Goal: Task Accomplishment & Management: Manage account settings

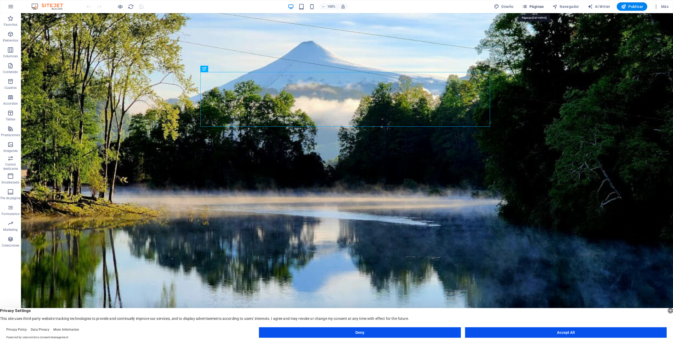
click at [505, 7] on icon "button" at bounding box center [524, 6] width 5 height 5
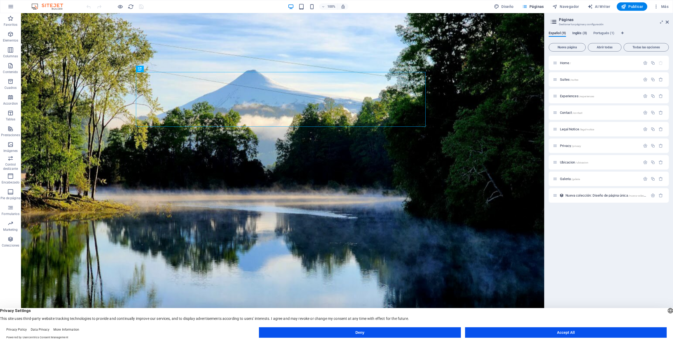
click at [505, 33] on span "Inglés (3)" at bounding box center [580, 33] width 15 height 7
click at [505, 30] on div "Español (9) Inglés (3) Portugués (1) Nueva página Abrir todas Todas las opcione…" at bounding box center [609, 181] width 129 height 308
click at [505, 31] on span "Español (9)" at bounding box center [557, 33] width 17 height 7
click at [505, 33] on span "Inglés (3)" at bounding box center [580, 33] width 15 height 7
click at [505, 111] on span "Traducir" at bounding box center [657, 113] width 12 height 4
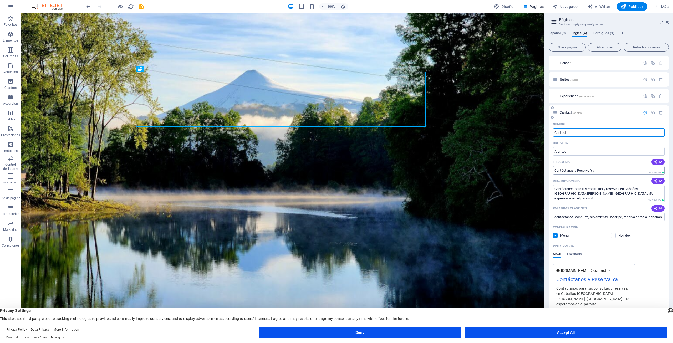
click at [505, 170] on input "Contáctanos y Reserva Ya" at bounding box center [609, 170] width 112 height 8
drag, startPoint x: 606, startPoint y: 170, endPoint x: 546, endPoint y: 168, distance: 60.3
click at [505, 168] on aside "Páginas Gestionar tus páginas y configuración Español (9) Inglés (4) Portugués …" at bounding box center [609, 174] width 129 height 322
click at [505, 163] on icon at bounding box center [597, 162] width 4 height 4
click at [505, 219] on span "Translate into: English" at bounding box center [594, 218] width 47 height 5
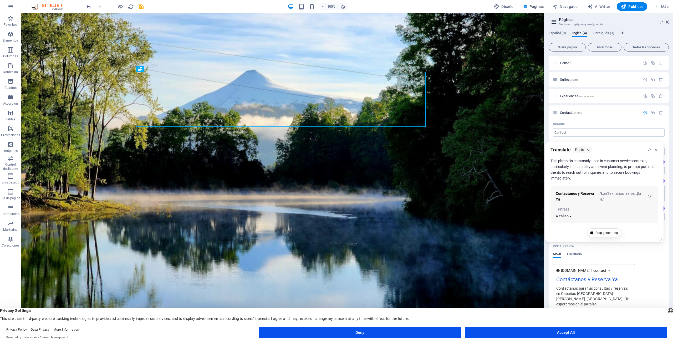
drag, startPoint x: 610, startPoint y: 161, endPoint x: 550, endPoint y: 162, distance: 60.0
click at [505, 162] on div "Contact us and Reserve Now This phrase is commonly used in customer service con…" at bounding box center [605, 191] width 118 height 66
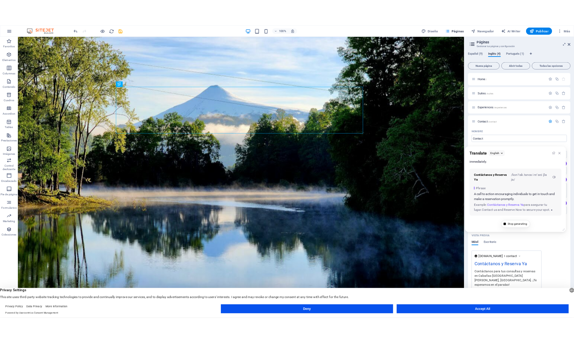
scroll to position [26, 0]
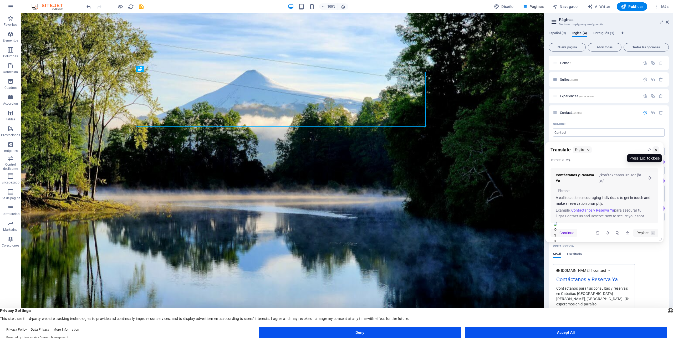
click at [505, 149] on icon at bounding box center [657, 150] width 4 height 4
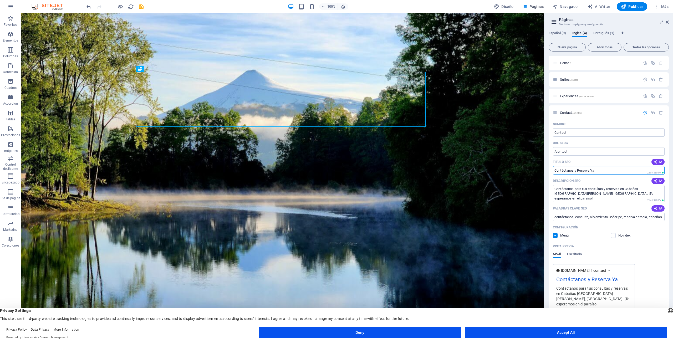
drag, startPoint x: 604, startPoint y: 169, endPoint x: 546, endPoint y: 169, distance: 57.9
click at [505, 169] on div "Español (9) Inglés (4) Portugués (1) Nueva página Abrir todas Todas las opcione…" at bounding box center [609, 181] width 129 height 308
paste input "text"
click at [505, 169] on input "Título SEO" at bounding box center [609, 170] width 112 height 8
click at [505, 171] on input "Título SEO" at bounding box center [609, 170] width 112 height 8
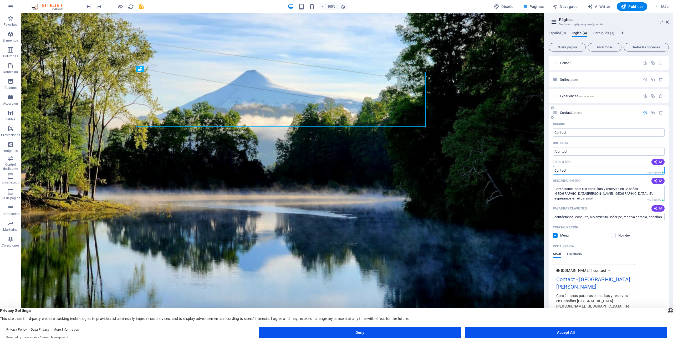
click at [505, 171] on input "Título SEO" at bounding box center [609, 170] width 112 height 8
drag, startPoint x: 573, startPoint y: 170, endPoint x: 556, endPoint y: 170, distance: 16.6
click at [505, 169] on div "Nombre Contact ​ URL SLUG /contact ​ Título SEO IA ​ 229 / 580 Px Descripción S…" at bounding box center [609, 229] width 120 height 219
click at [505, 168] on input "Título SEO" at bounding box center [609, 170] width 112 height 8
drag, startPoint x: 560, startPoint y: 169, endPoint x: 579, endPoint y: 172, distance: 19.7
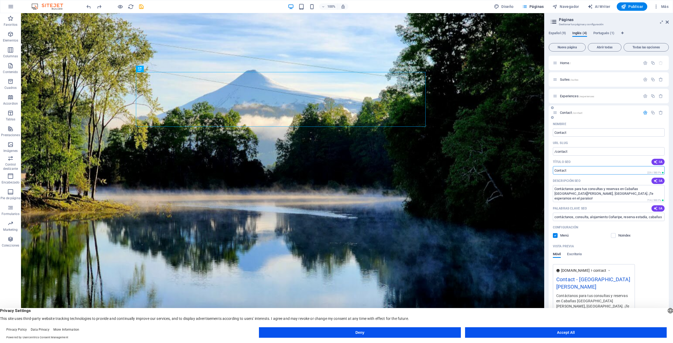
click at [505, 172] on input "Título SEO" at bounding box center [609, 170] width 112 height 8
click at [505, 168] on input "Título SEO" at bounding box center [609, 170] width 112 height 8
click at [505, 166] on div "Título SEO IA" at bounding box center [609, 162] width 112 height 8
drag, startPoint x: 616, startPoint y: 170, endPoint x: 600, endPoint y: 170, distance: 16.6
click at [505, 166] on input "Título SEO" at bounding box center [609, 170] width 112 height 8
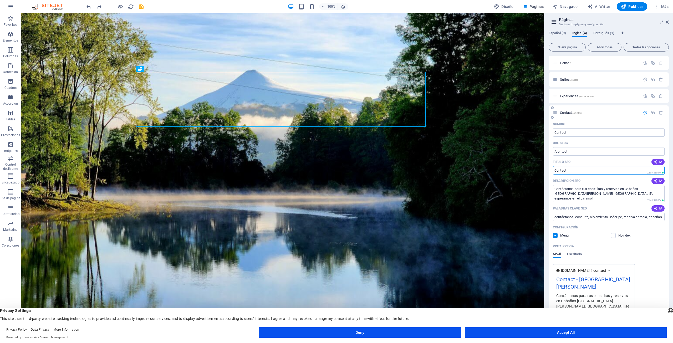
click at [505, 169] on input "Título SEO" at bounding box center [609, 170] width 112 height 8
click at [505, 195] on textarea "Contáctanos para tus consultas y reservas en Cabañas [GEOGRAPHIC_DATA][PERSON_N…" at bounding box center [609, 193] width 112 height 17
drag, startPoint x: 635, startPoint y: 194, endPoint x: 571, endPoint y: 182, distance: 64.2
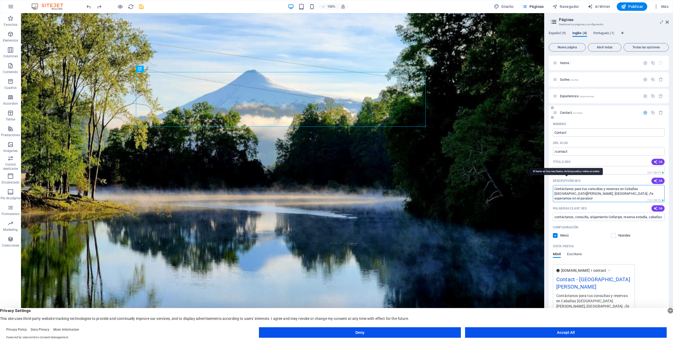
click at [505, 182] on div "Descripción SEO IA Contáctanos para tus consultas y reservas en [GEOGRAPHIC_DAT…" at bounding box center [609, 190] width 112 height 26
click at [505, 197] on textarea "Contáctanos para tus consultas y reservas en Cabañas [GEOGRAPHIC_DATA][PERSON_N…" at bounding box center [609, 193] width 112 height 17
click at [505, 193] on textarea "Contáctanos para tus consultas y reservas en Cabañas [GEOGRAPHIC_DATA][PERSON_N…" at bounding box center [609, 193] width 112 height 17
drag, startPoint x: 633, startPoint y: 193, endPoint x: 548, endPoint y: 182, distance: 85.5
click at [505, 182] on div "Español (9) Inglés (4) Portugués (1) Nueva página Abrir todas Todas las opcione…" at bounding box center [609, 181] width 129 height 308
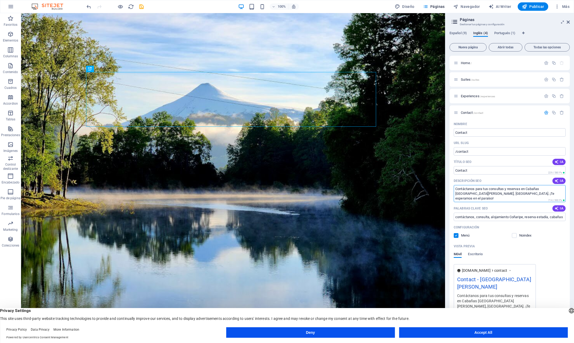
drag, startPoint x: 555, startPoint y: 208, endPoint x: 443, endPoint y: 183, distance: 114.7
paste textarea "act us for your inquiries and reservations at [GEOGRAPHIC_DATA][PERSON_NAME], […"
type textarea "Contact us for your inquiries and reservations at [GEOGRAPHIC_DATA][PERSON_NAME…"
click at [472, 171] on input "Título SEO" at bounding box center [510, 170] width 112 height 8
click at [476, 173] on input "Título SEO" at bounding box center [510, 170] width 112 height 8
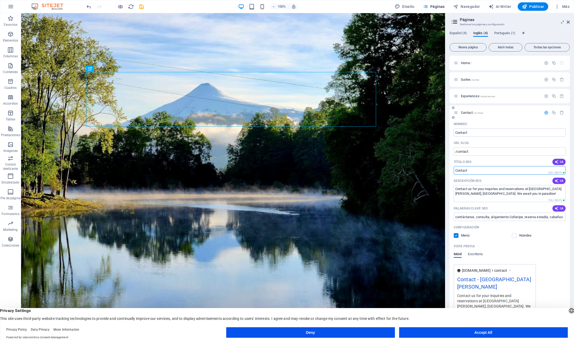
paste input "Contact us and book now!"
type input "Contact us and book now!"
click at [505, 196] on textarea "Contact us for your inquiries and reservations at [GEOGRAPHIC_DATA][PERSON_NAME…" at bounding box center [510, 193] width 112 height 17
click at [481, 219] on input "contáctanos, consulta, alojamiento Coñaripe, reserva estadía, cabañas [GEOGRAPH…" at bounding box center [510, 217] width 112 height 8
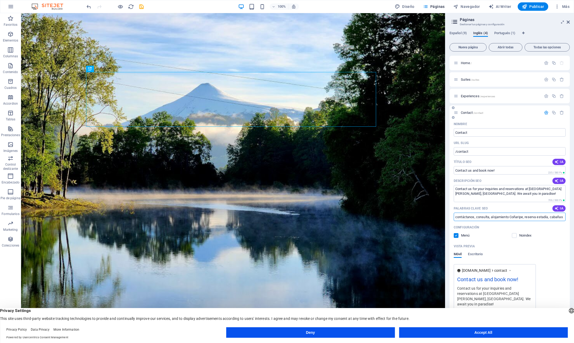
click at [480, 214] on input "contáctanos, consulta, alojamiento Coñaripe, reserva estadía, cabañas [GEOGRAPH…" at bounding box center [510, 217] width 112 height 8
paste input "Contact us, inquiries, Coñaripe accommodation, stay reservations, [GEOGRAPHIC_D…"
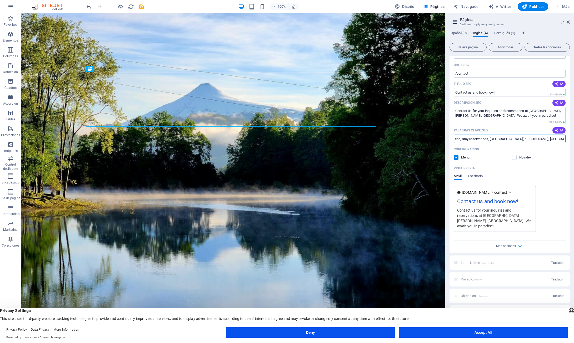
scroll to position [79, 0]
type input "Contact us, inquiries, Coñaripe accommodation, stay reservations, [GEOGRAPHIC_D…"
click at [505, 215] on div "[DOMAIN_NAME] contact Contact us and book now! Contact us for your inquiries an…" at bounding box center [510, 208] width 112 height 46
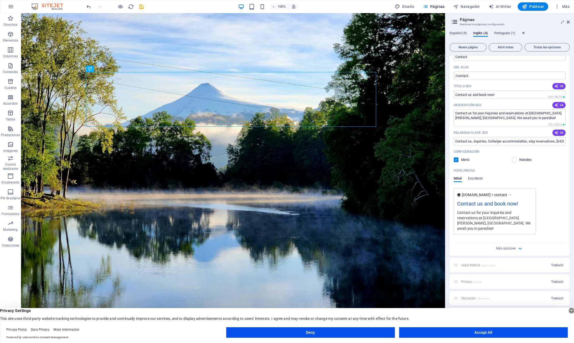
scroll to position [81, 0]
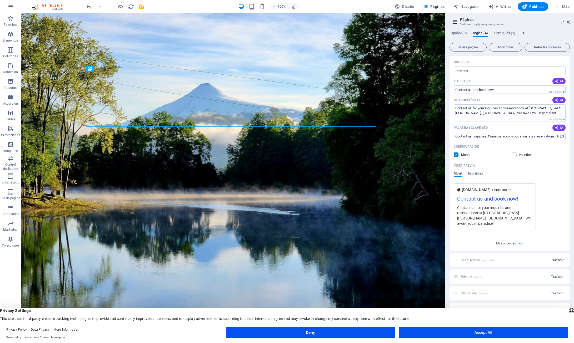
click at [505, 248] on span "Traducir" at bounding box center [557, 260] width 12 height 4
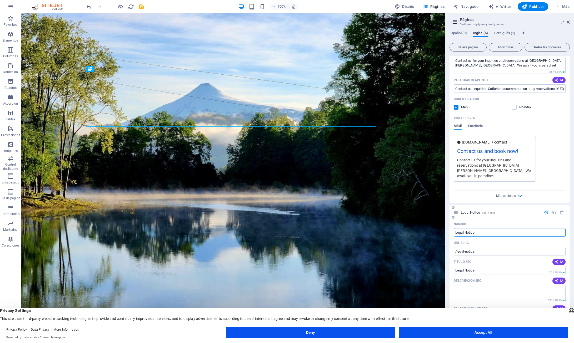
scroll to position [160, 0]
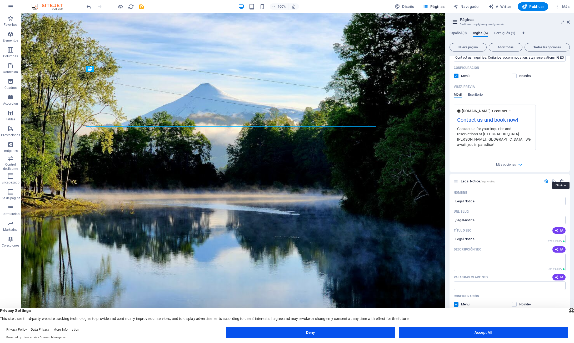
click at [505, 179] on icon "button" at bounding box center [561, 181] width 4 height 4
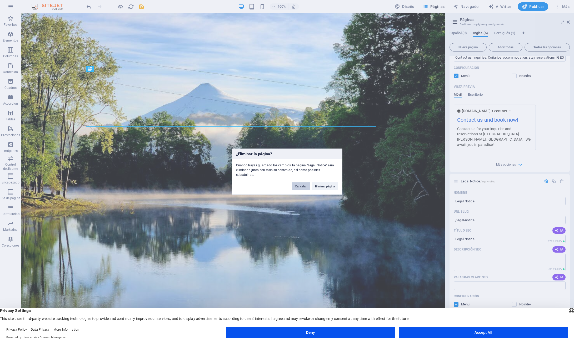
click at [302, 183] on button "Cancelar" at bounding box center [301, 186] width 18 height 8
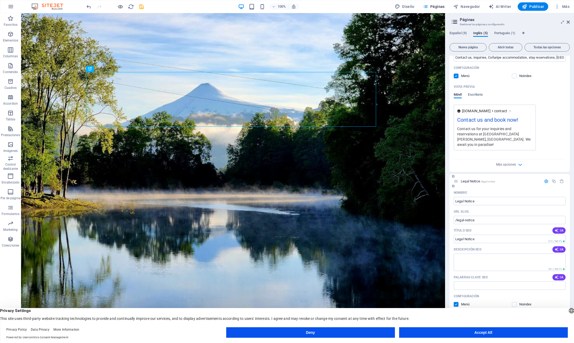
click at [505, 179] on icon "button" at bounding box center [546, 181] width 4 height 4
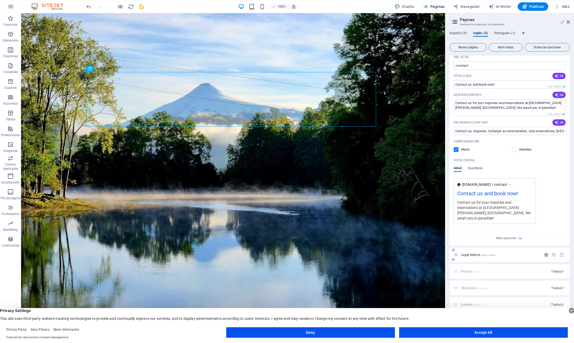
scroll to position [81, 0]
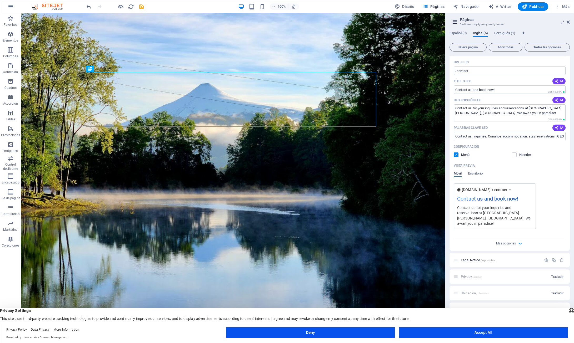
click at [505, 248] on span "Traducir" at bounding box center [557, 293] width 12 height 4
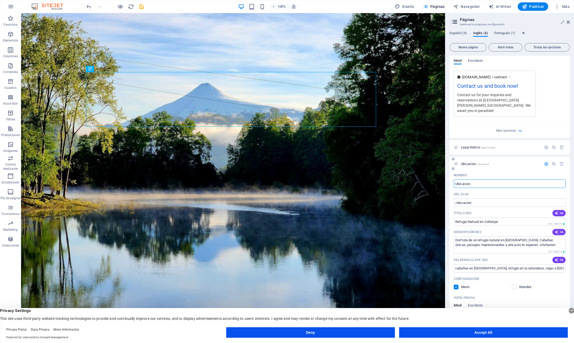
scroll to position [209, 0]
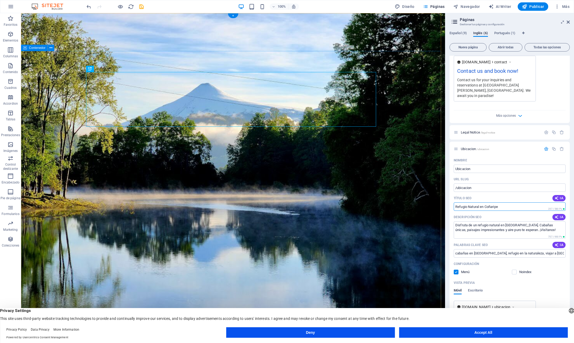
drag, startPoint x: 527, startPoint y: 215, endPoint x: 440, endPoint y: 200, distance: 88.3
click at [505, 204] on input "Refugio Natural en Coñaripe" at bounding box center [510, 207] width 112 height 8
paste input "Natural Refuge in Coñaripe"
type input "Natural Refuge in Coñaripe"
drag, startPoint x: 535, startPoint y: 226, endPoint x: 454, endPoint y: 222, distance: 81.6
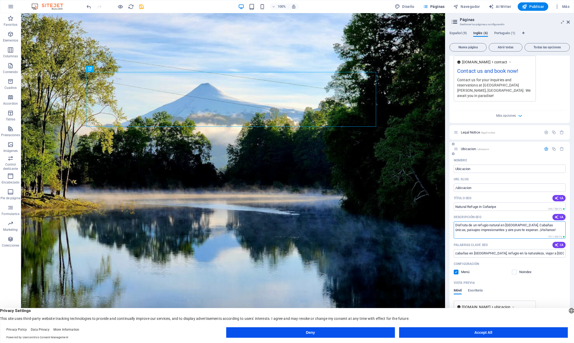
click at [454, 222] on textarea "Disfruta de un refugio natural en [GEOGRAPHIC_DATA]. Cabañas únicas, paisajes i…" at bounding box center [510, 229] width 112 height 17
drag, startPoint x: 540, startPoint y: 225, endPoint x: 455, endPoint y: 219, distance: 84.6
click at [455, 221] on textarea "Disfruta de un refugio natural en [GEOGRAPHIC_DATA]. Cabañas únicas, paisajes i…" at bounding box center [510, 229] width 112 height 17
paste textarea "Enjoy a natural retreat in [GEOGRAPHIC_DATA]. Unique cabins, stunning landscape…"
type textarea "Enjoy a natural retreat in [GEOGRAPHIC_DATA]. Unique cabins, stunning landscape…"
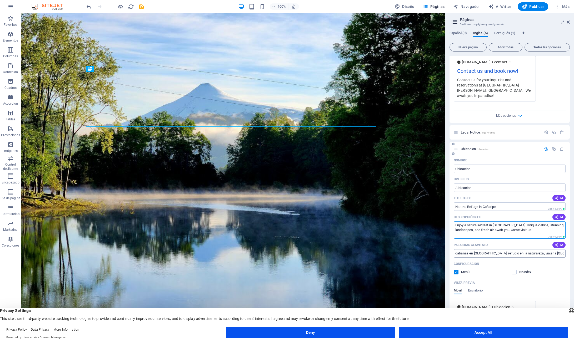
click at [494, 248] on input "cabañas en [GEOGRAPHIC_DATA], refugio en la naturaleza, viajar a [GEOGRAPHIC_DA…" at bounding box center [510, 253] width 112 height 8
click at [487, 248] on input "cabañas en [GEOGRAPHIC_DATA], refugio en la naturaleza, viajar a [GEOGRAPHIC_DA…" at bounding box center [510, 253] width 112 height 8
paste input "Cabins in [GEOGRAPHIC_DATA], a nature refuge, traveling to [GEOGRAPHIC_DATA], r…"
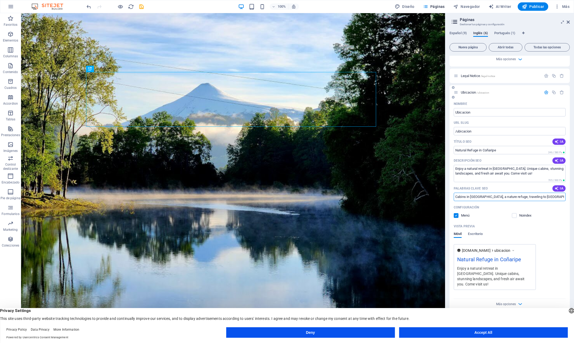
scroll to position [288, 0]
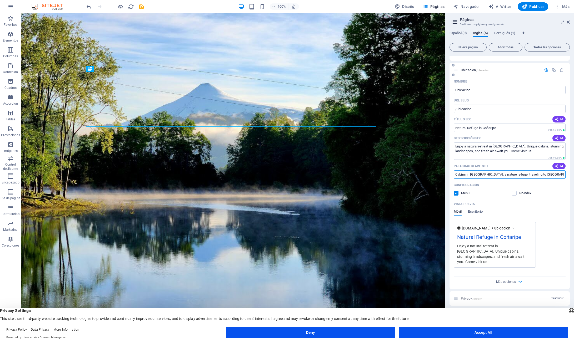
type input "Cabins in [GEOGRAPHIC_DATA], a nature refuge, traveling to [GEOGRAPHIC_DATA], r…"
click at [505, 248] on div "Nombre Ubicacion ​ URL SLUG /ubicacion ​ Título SEO IA Natural Refuge in Coñari…" at bounding box center [509, 183] width 120 height 212
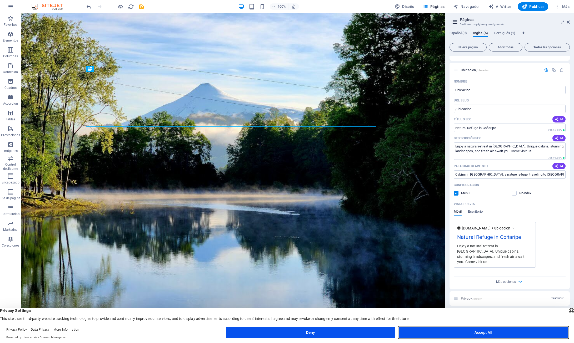
click at [451, 248] on button "Accept All" at bounding box center [483, 333] width 169 height 11
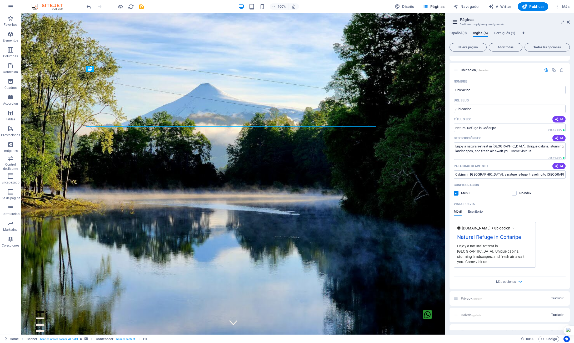
click at [505, 248] on span "Traducir" at bounding box center [557, 315] width 12 height 4
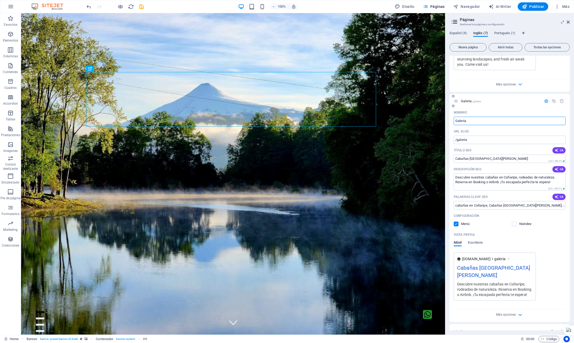
scroll to position [494, 0]
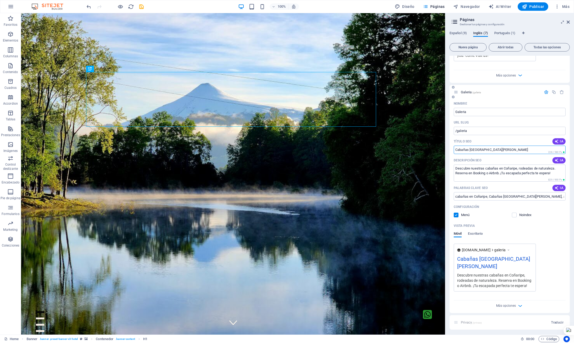
drag, startPoint x: 499, startPoint y: 140, endPoint x: 454, endPoint y: 140, distance: 45.2
click at [454, 146] on input "Cabañas [GEOGRAPHIC_DATA][PERSON_NAME]" at bounding box center [510, 150] width 112 height 8
drag, startPoint x: 524, startPoint y: 152, endPoint x: 444, endPoint y: 137, distance: 81.5
paste input "Photo gallery of [GEOGRAPHIC_DATA][PERSON_NAME] Cabins"
type input "Photo gallery of [GEOGRAPHIC_DATA][PERSON_NAME] Cabins"
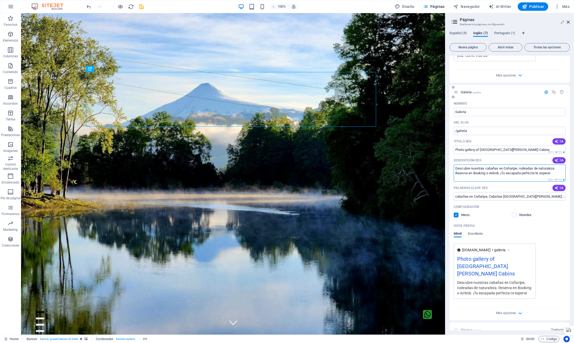
drag, startPoint x: 555, startPoint y: 165, endPoint x: 452, endPoint y: 158, distance: 103.6
click at [452, 158] on div "Nombre Galeria ​ URL SLUG /galeria ​ Título SEO IA Photo gallery of [GEOGRAPHIC…" at bounding box center [509, 209] width 120 height 221
drag, startPoint x: 553, startPoint y: 162, endPoint x: 454, endPoint y: 160, distance: 98.7
click at [454, 165] on textarea "Descubre nuestras cabañas en Coñaripe, rodeadas de naturaleza. Reserva en Booki…" at bounding box center [510, 173] width 112 height 17
paste textarea "Check out the photos of cabins in [GEOGRAPHIC_DATA], surrounded by nature. Book…"
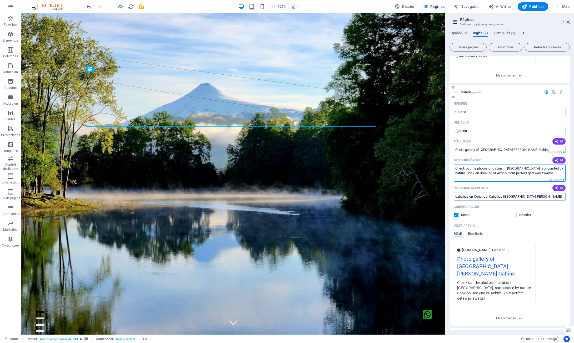
type textarea "Check out the photos of cabins in [GEOGRAPHIC_DATA], surrounded by nature. Book…"
click at [491, 192] on input "cabañas en Coñaripe, Cabañas [GEOGRAPHIC_DATA][PERSON_NAME], alojamiento en Coñ…" at bounding box center [510, 196] width 112 height 8
click at [505, 192] on input "cabañas en Coñaripe, Cabañas [GEOGRAPHIC_DATA][PERSON_NAME], alojamiento en Coñ…" at bounding box center [510, 196] width 112 height 8
paste input "cabañas en Coñaripe, Cabañas [GEOGRAPHIC_DATA][PERSON_NAME], alojamiento en [GE…"
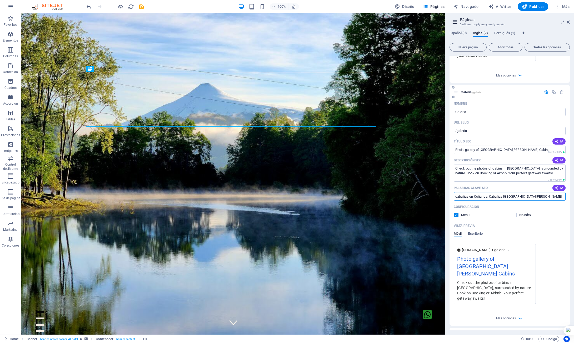
type input "cabañas en Coñaripe, Cabañas [GEOGRAPHIC_DATA][PERSON_NAME], alojamiento en [GE…"
click at [505, 244] on div "[DOMAIN_NAME] galeria Photo gallery of [GEOGRAPHIC_DATA][PERSON_NAME] Cabins Ch…" at bounding box center [510, 274] width 112 height 61
click at [505, 72] on icon "button" at bounding box center [520, 75] width 6 height 6
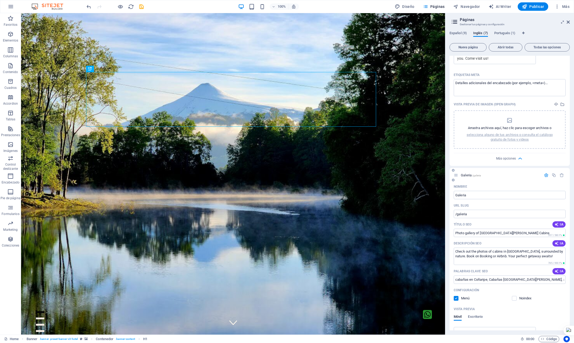
scroll to position [582, 0]
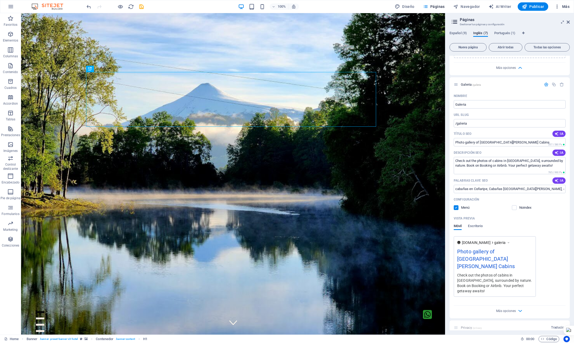
click at [505, 6] on span "Más" at bounding box center [561, 6] width 15 height 5
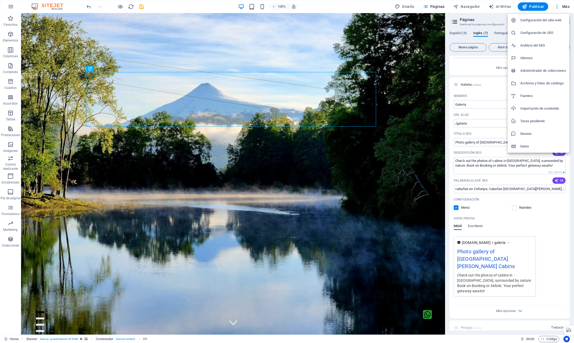
click at [505, 6] on div at bounding box center [287, 171] width 574 height 343
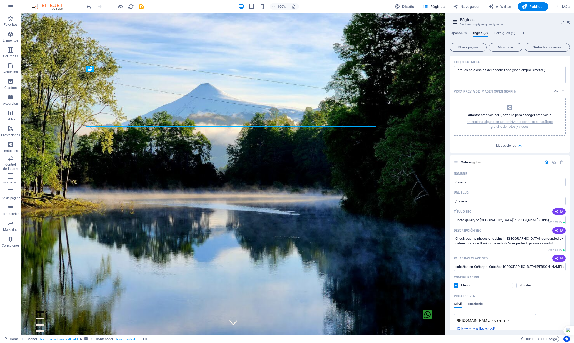
scroll to position [503, 0]
click at [505, 144] on icon "button" at bounding box center [520, 147] width 6 height 6
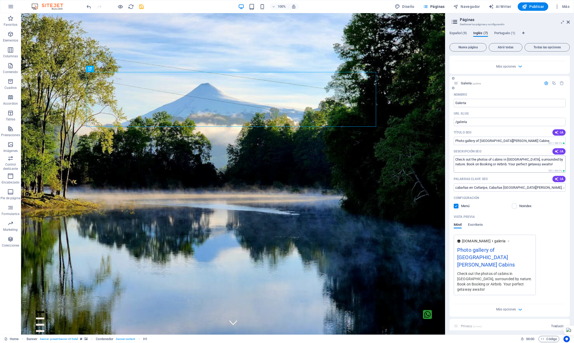
scroll to position [501, 0]
click at [505, 248] on icon "button" at bounding box center [520, 311] width 6 height 6
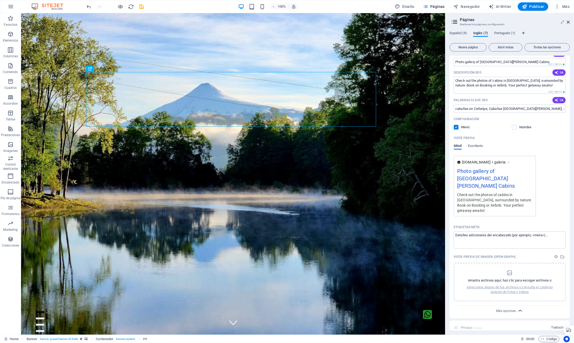
click at [505, 248] on icon "button" at bounding box center [520, 311] width 6 height 6
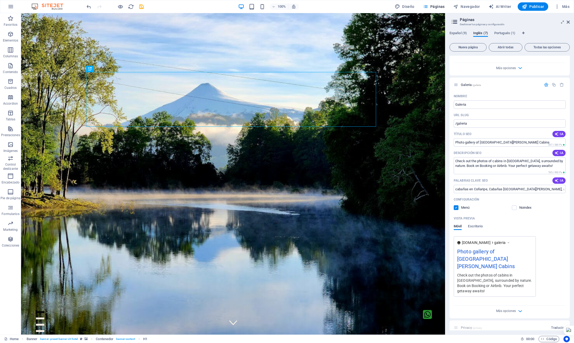
click at [456, 83] on icon at bounding box center [456, 85] width 4 height 4
click at [474, 84] on span "/galeria" at bounding box center [476, 85] width 9 height 3
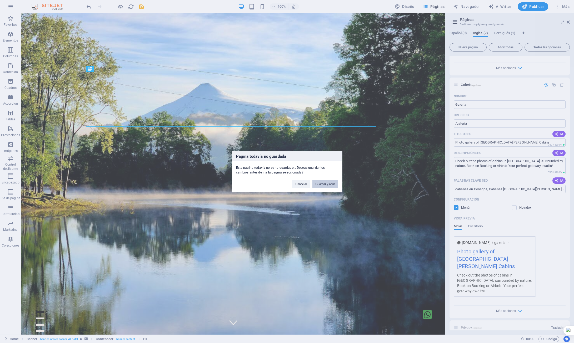
click at [330, 184] on button "Guardar y abrir" at bounding box center [325, 184] width 26 height 8
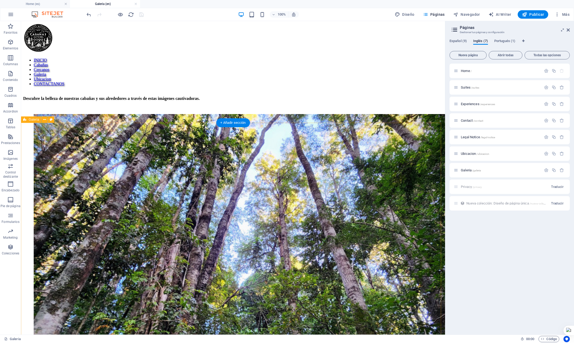
scroll to position [0, 0]
click at [202, 98] on div "Descubre la belleza de nuestras cabañas y sus alrededores a través de estas imá…" at bounding box center [233, 98] width 420 height 5
click at [137, 98] on div "Descubre la belleza de nuestras cabañas y sus alrededores a través de estas imá…" at bounding box center [233, 98] width 420 height 5
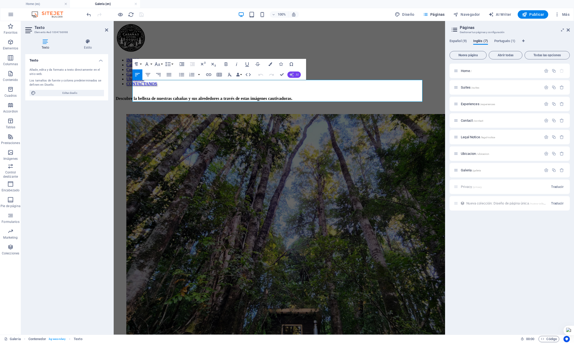
click at [298, 75] on span "AI" at bounding box center [297, 74] width 3 height 3
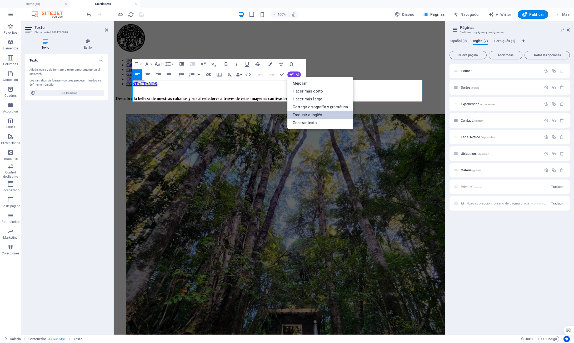
click at [311, 114] on link "Traducir a Inglés" at bounding box center [320, 115] width 66 height 8
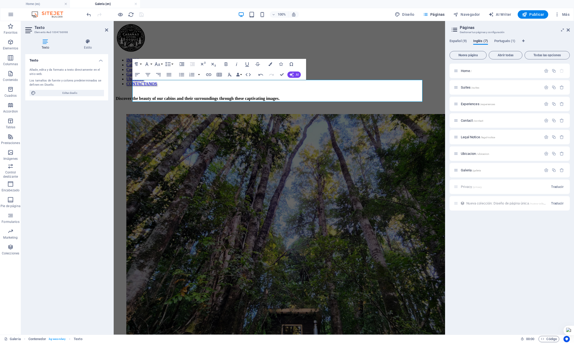
click at [467, 248] on div "Home / Suites /suites Experiences /experiences Contact /contact Legal Notice /l…" at bounding box center [509, 197] width 120 height 267
click at [195, 12] on div "100% Diseño Páginas Navegador AI Writer Publicar Más" at bounding box center [328, 14] width 486 height 8
click at [151, 101] on div "Discover the beauty of our cabins and their surroundings through these captivat…" at bounding box center [279, 98] width 327 height 5
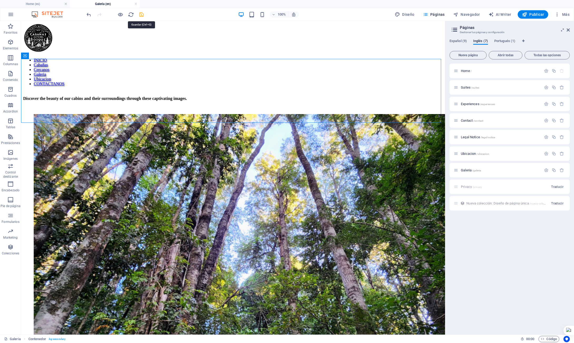
click at [142, 14] on icon "save" at bounding box center [141, 15] width 6 height 6
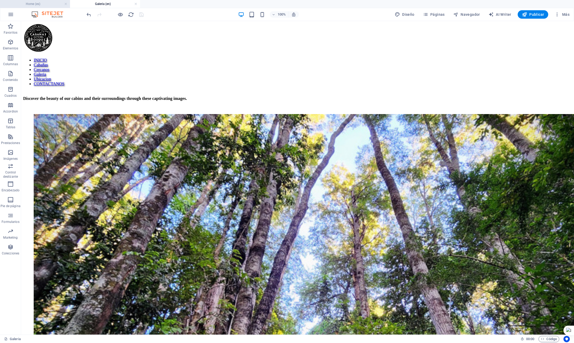
click at [39, 4] on h4 "Home (es)" at bounding box center [35, 4] width 70 height 6
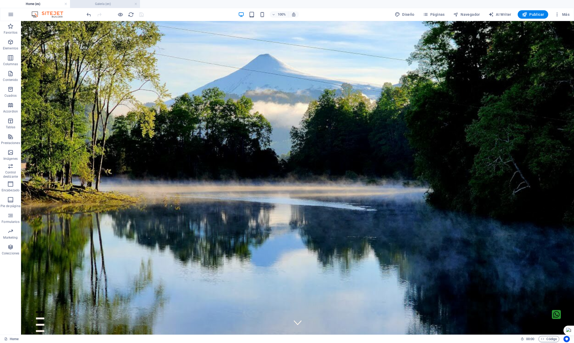
click at [89, 4] on h4 "Galeria (en)" at bounding box center [105, 4] width 70 height 6
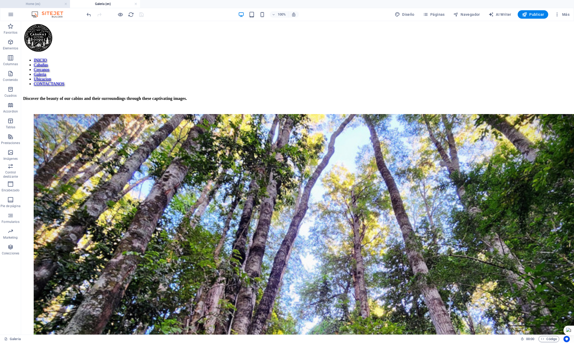
click at [50, 4] on h4 "Home (es)" at bounding box center [35, 4] width 70 height 6
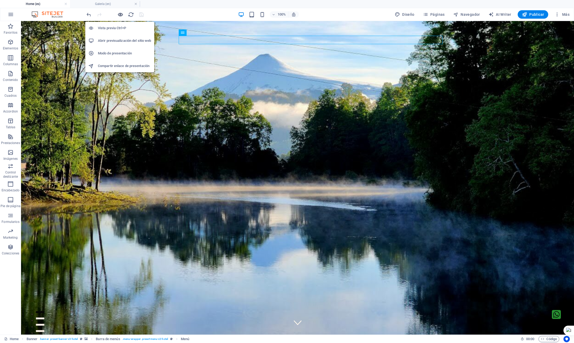
click at [119, 14] on icon "button" at bounding box center [120, 15] width 6 height 6
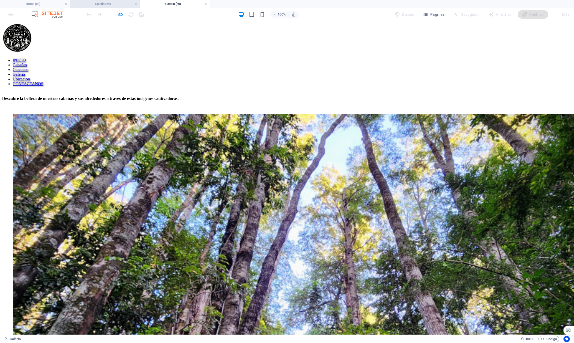
click at [110, 4] on h4 "Galeria (en)" at bounding box center [105, 4] width 70 height 6
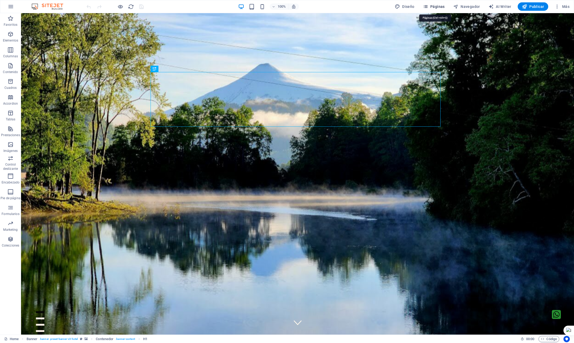
click at [442, 6] on span "Páginas" at bounding box center [434, 6] width 22 height 5
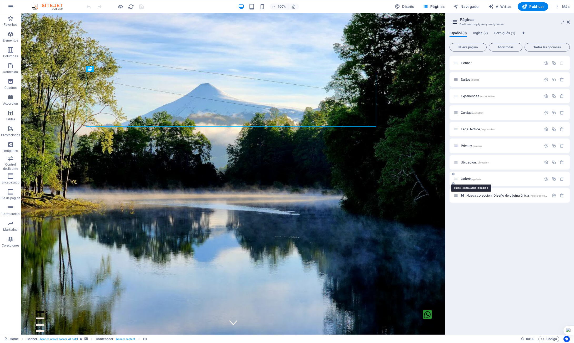
click at [464, 179] on span "Galeria /galeria" at bounding box center [471, 179] width 20 height 4
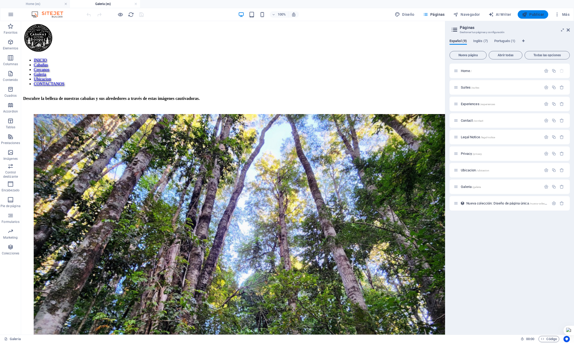
click at [536, 15] on span "Publicar" at bounding box center [533, 14] width 22 height 5
